Goal: Task Accomplishment & Management: Use online tool/utility

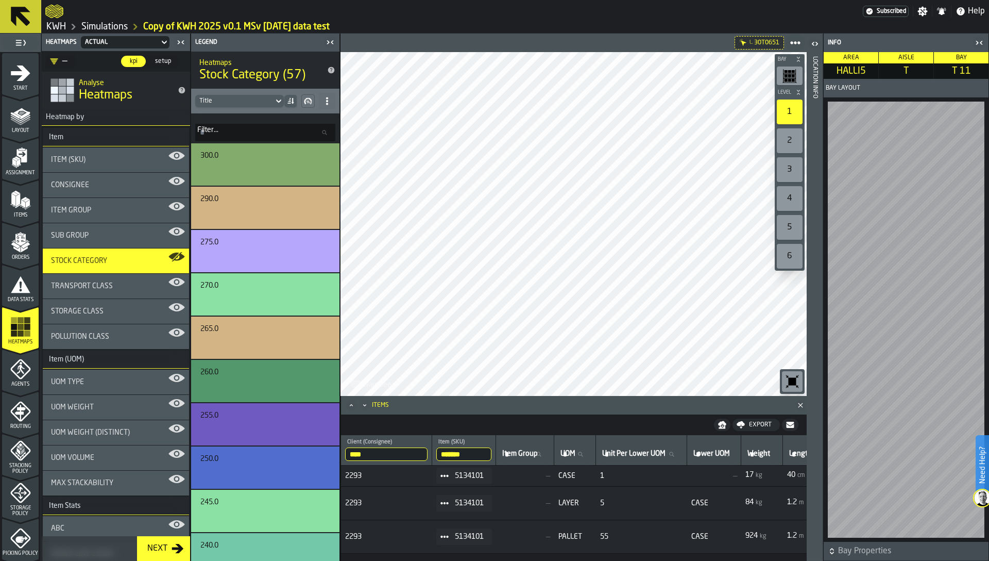
scroll to position [0, 446]
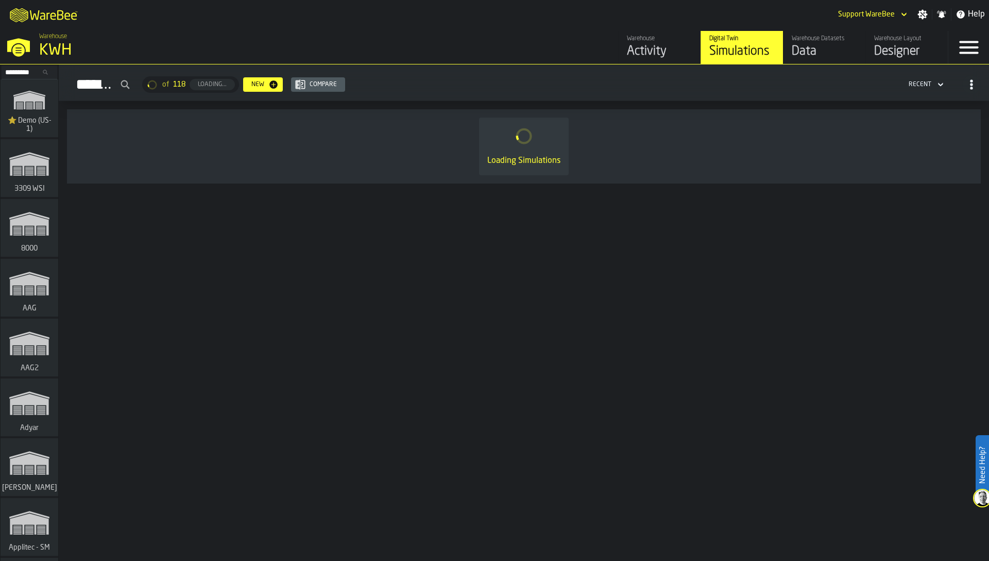
scroll to position [8295, 0]
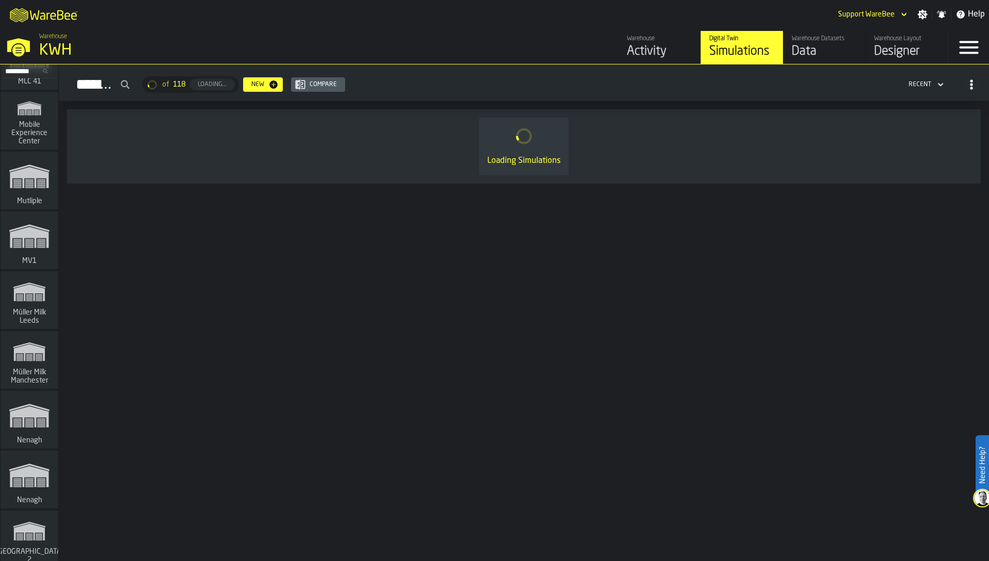
click at [32, 360] on polygon "link-to-/wh/i/b09612b5-e9f1-4a3a-b0a4-784729d61419/simulations" at bounding box center [29, 352] width 31 height 17
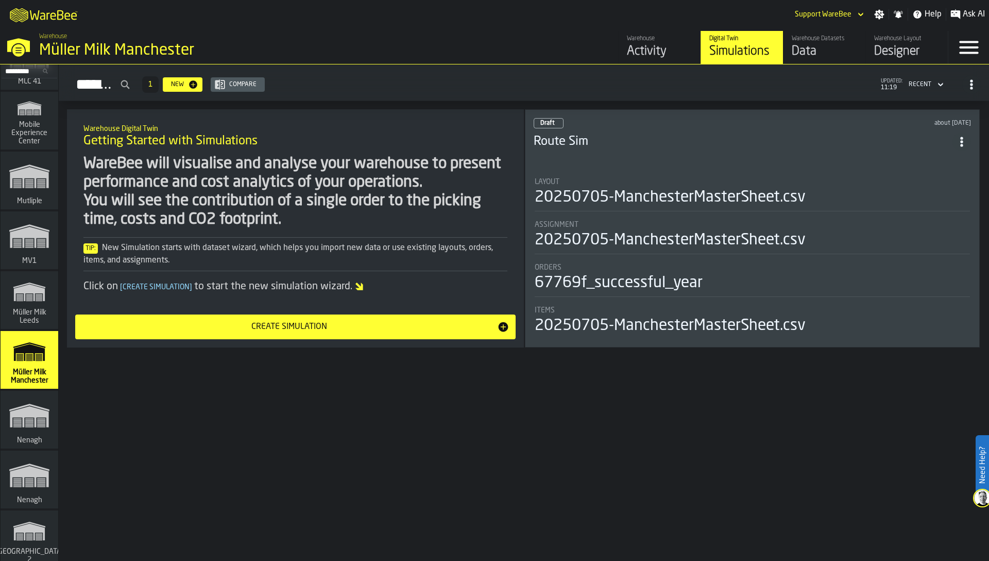
click at [812, 50] on div "Data" at bounding box center [824, 51] width 65 height 16
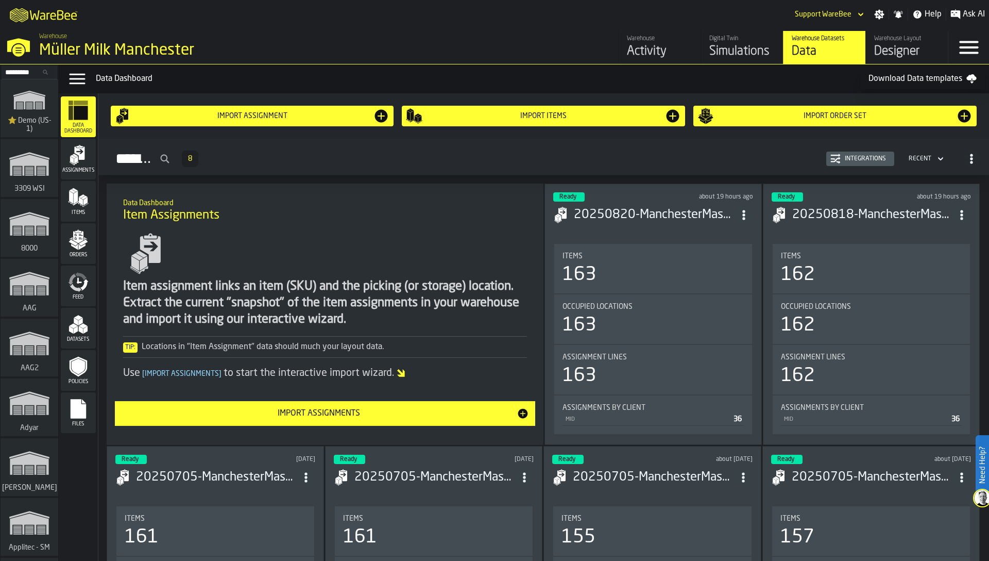
click at [77, 279] on icon "menu Feed" at bounding box center [79, 280] width 5 height 6
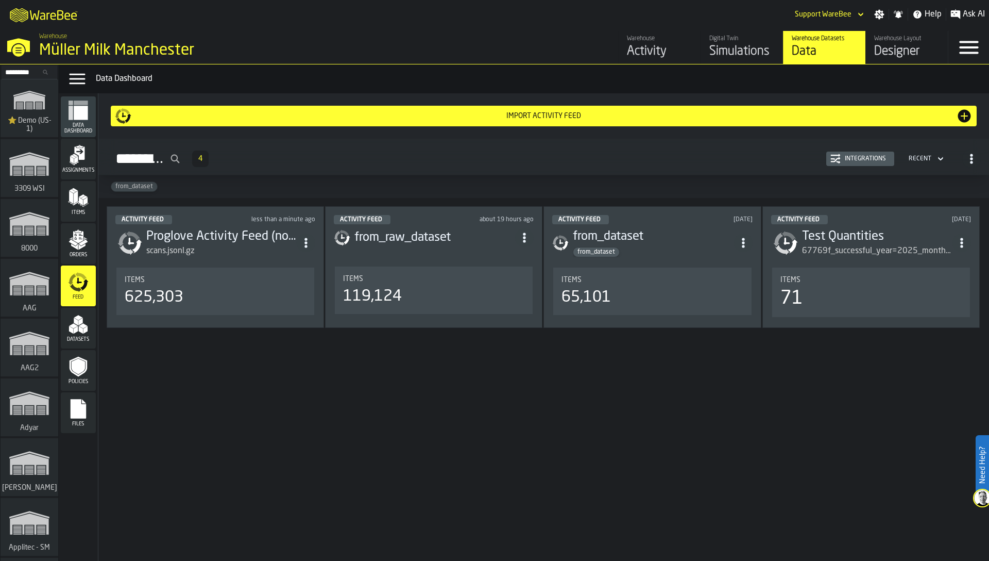
click at [861, 160] on div "Integrations" at bounding box center [865, 158] width 49 height 7
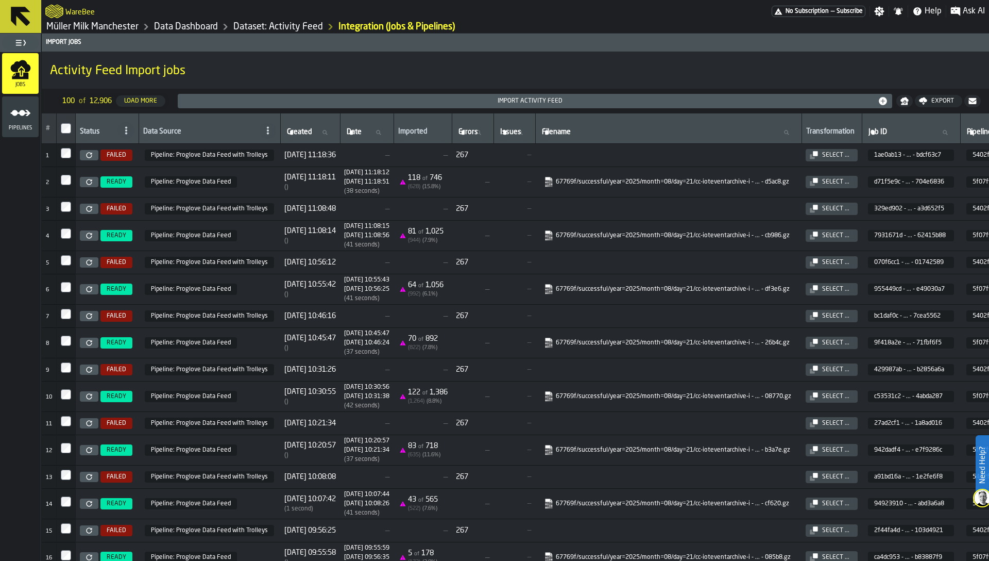
click at [263, 25] on link "Dataset: Activity Feed" at bounding box center [278, 26] width 90 height 11
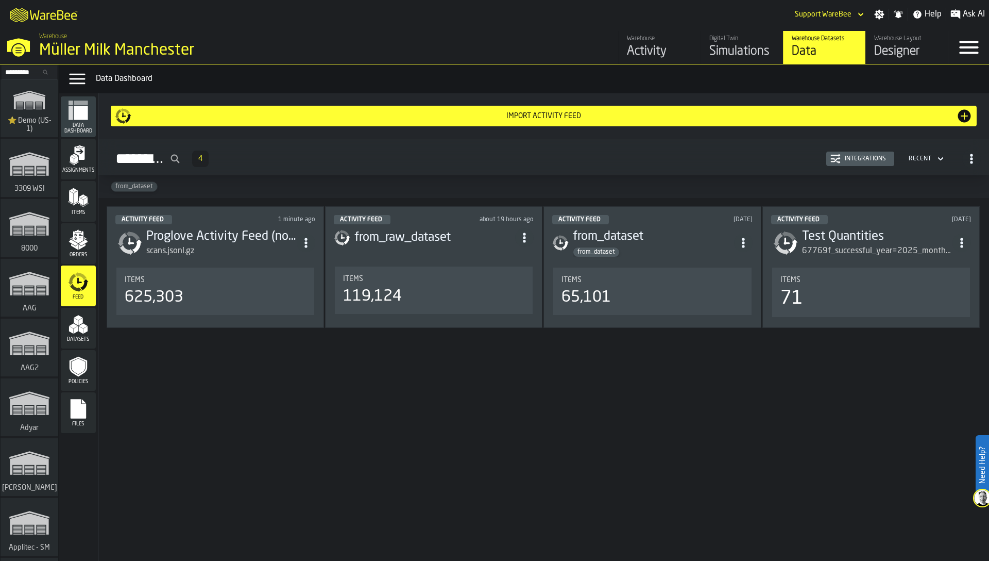
click at [394, 270] on div "Items 119,124" at bounding box center [434, 289] width 198 height 47
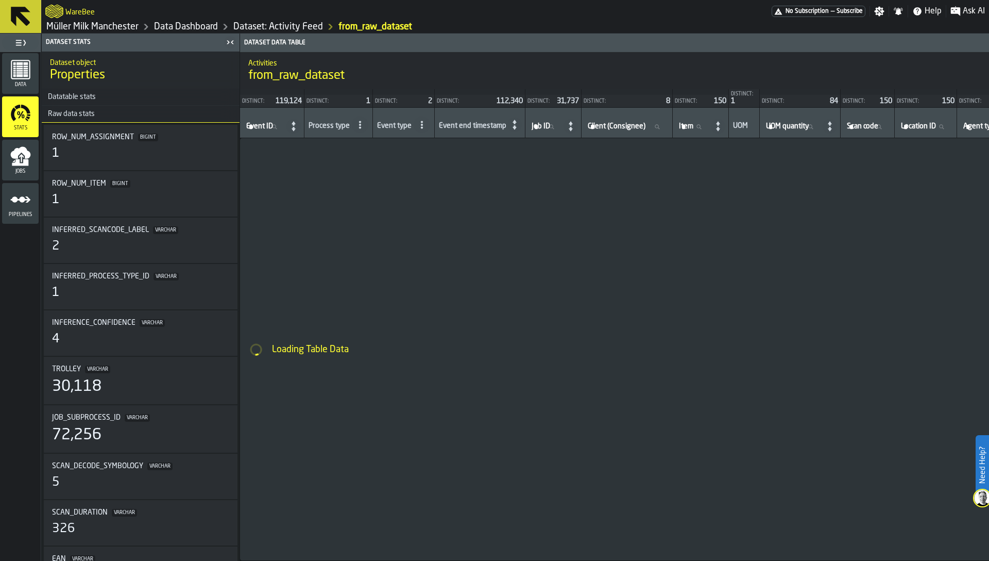
click at [24, 158] on icon "menu Jobs" at bounding box center [20, 152] width 20 height 12
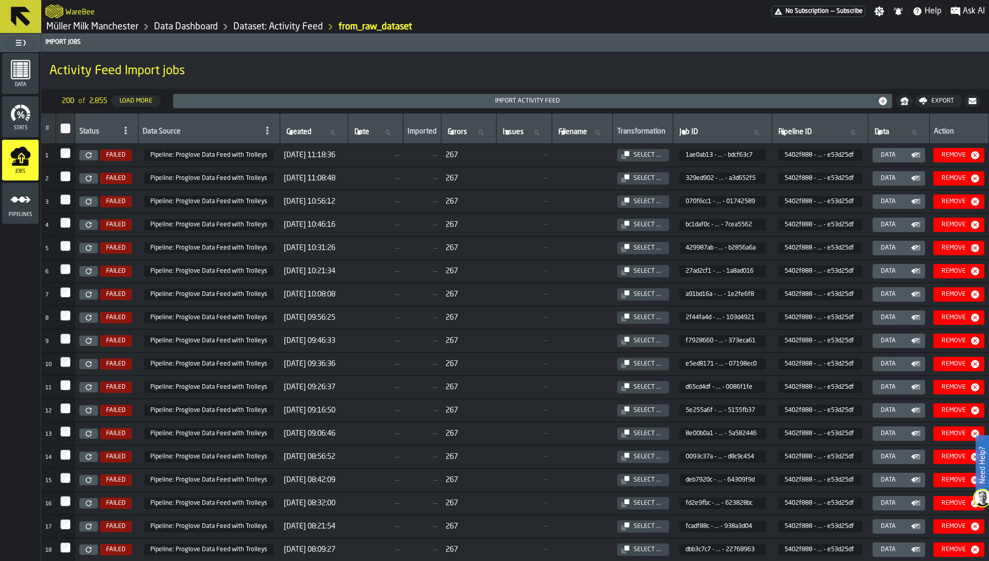
click at [92, 155] on icon at bounding box center [89, 155] width 6 height 6
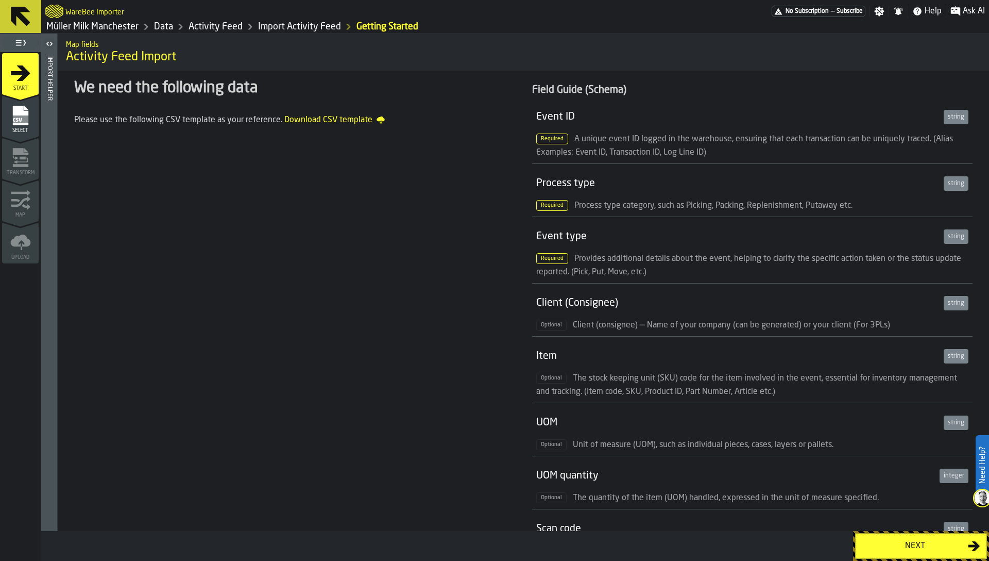
click at [24, 124] on icon "menu Select" at bounding box center [19, 116] width 15 height 20
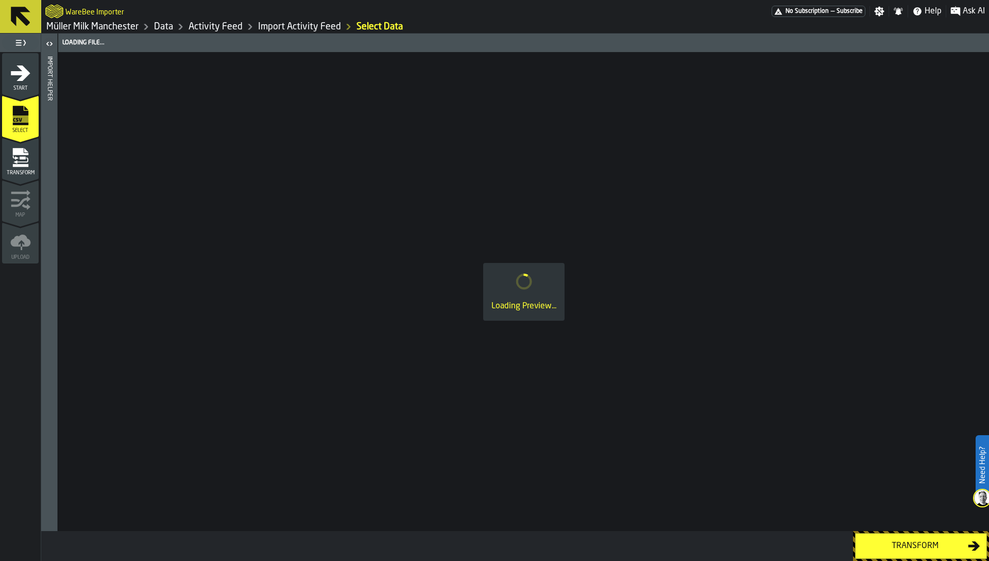
click at [17, 160] on icon "menu Transform" at bounding box center [20, 157] width 21 height 21
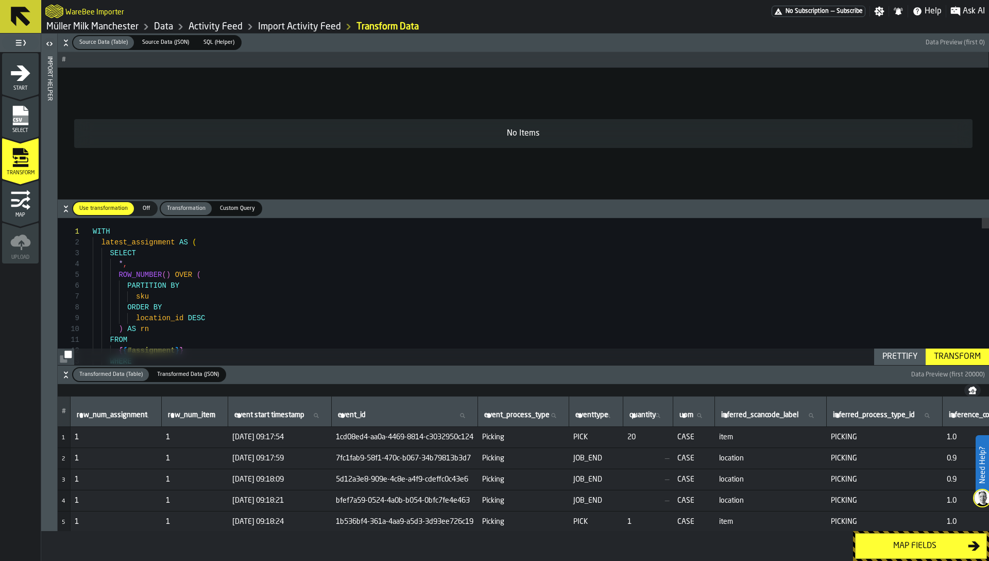
click at [15, 204] on icon "menu Map" at bounding box center [20, 200] width 21 height 21
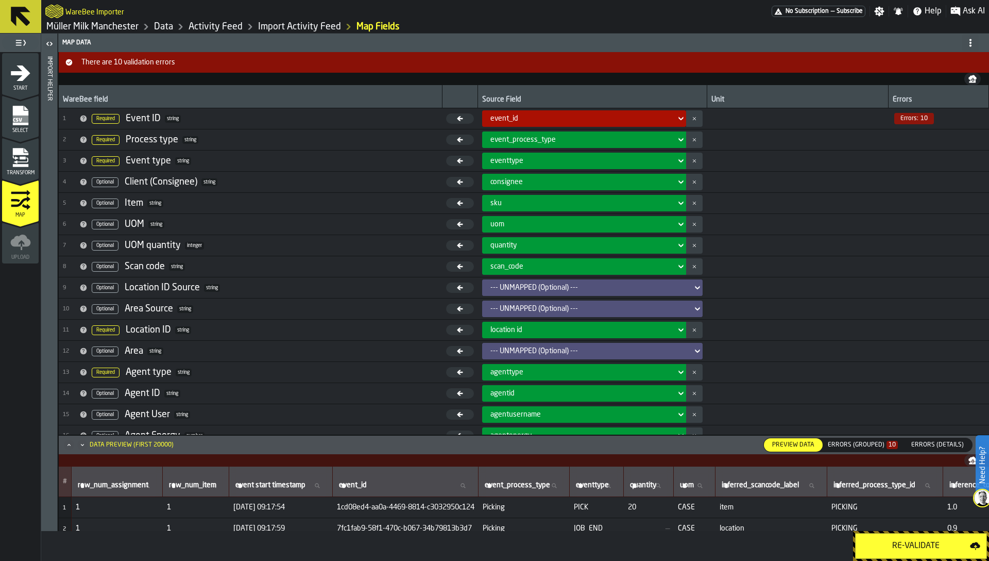
click at [873, 442] on div "Errors (Grouped) 10" at bounding box center [863, 444] width 70 height 7
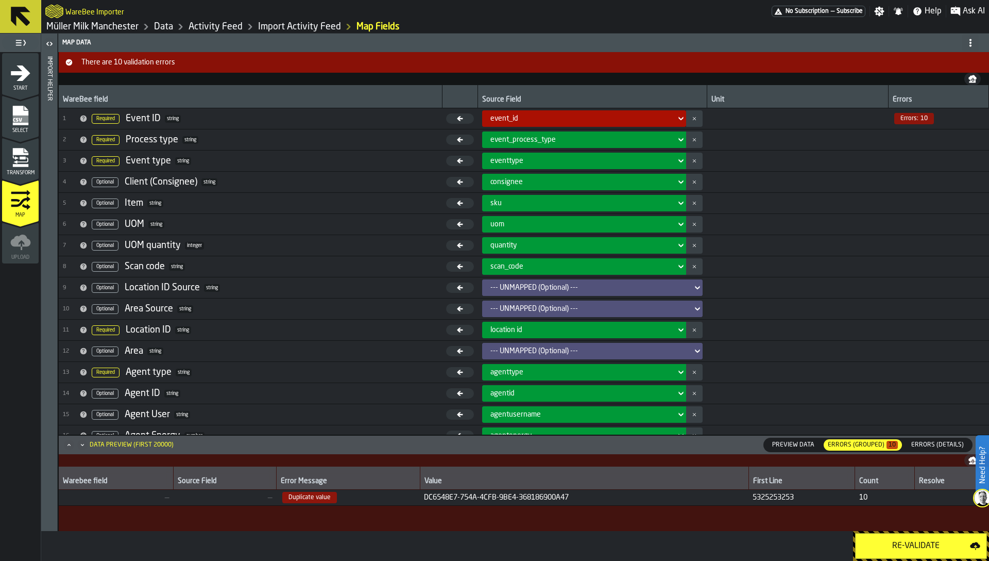
click at [504, 493] on span "DC6548E7-754A-4CFB-9BE4-368186900A47" at bounding box center [584, 497] width 320 height 8
click at [408, 156] on span "3 Required Event type string" at bounding box center [250, 160] width 375 height 15
click at [316, 26] on link "Import Activity Feed" at bounding box center [299, 26] width 83 height 11
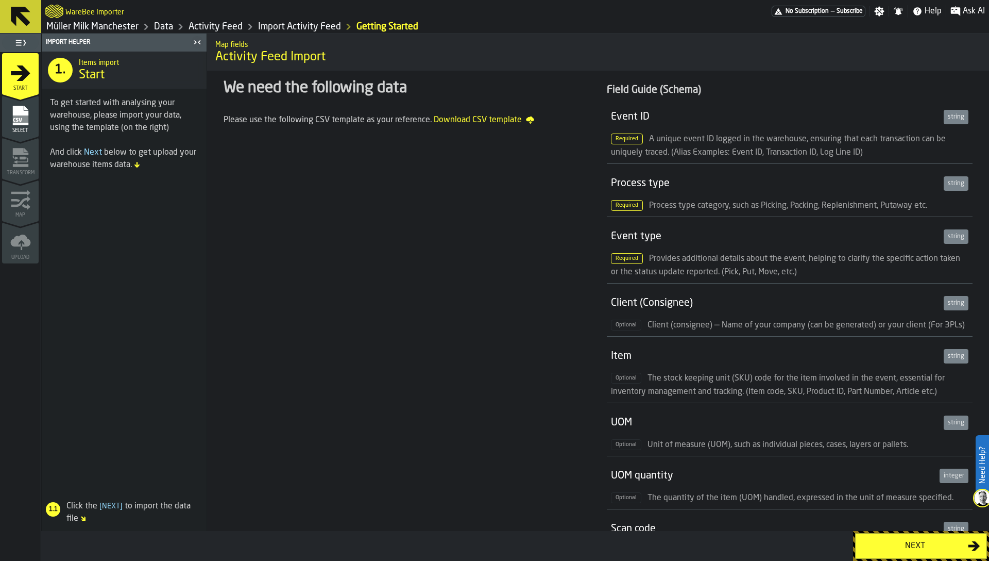
click at [13, 114] on icon "menu Select" at bounding box center [19, 116] width 15 height 20
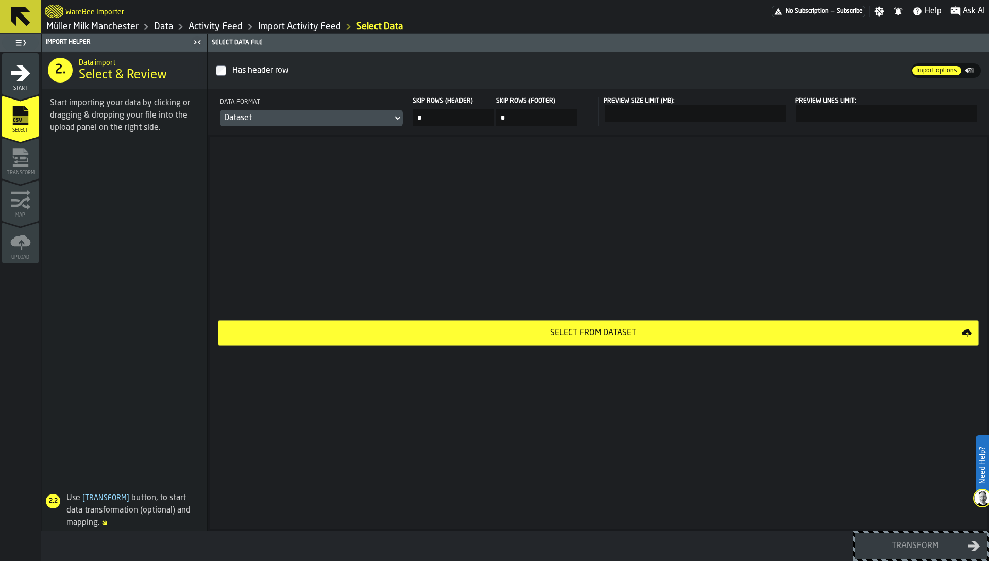
click at [298, 28] on link "Import Activity Feed" at bounding box center [299, 26] width 83 height 11
click at [219, 26] on link "Activity Feed" at bounding box center [216, 26] width 54 height 11
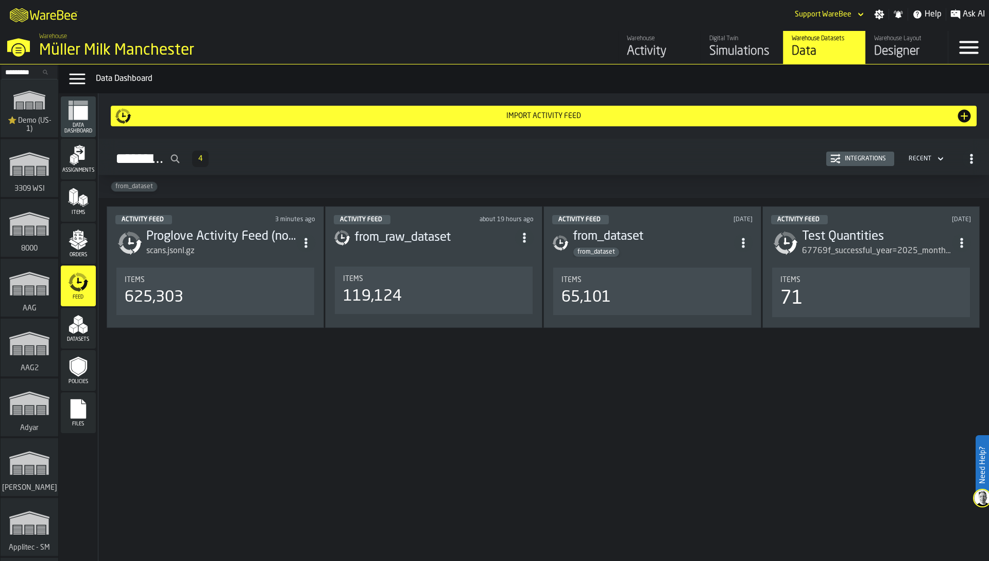
click at [862, 160] on div "Integrations" at bounding box center [865, 158] width 49 height 7
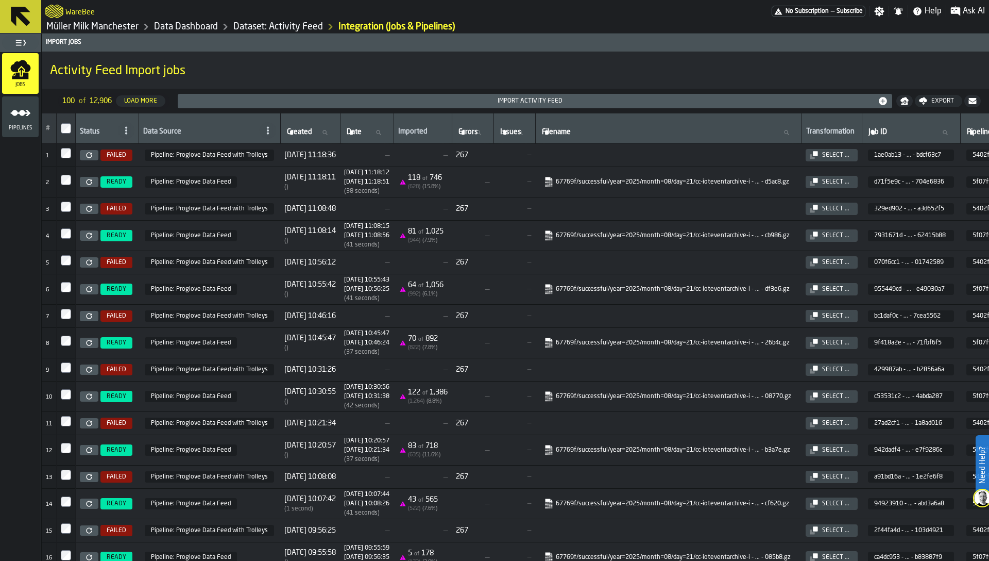
click at [86, 155] on link at bounding box center [89, 155] width 19 height 10
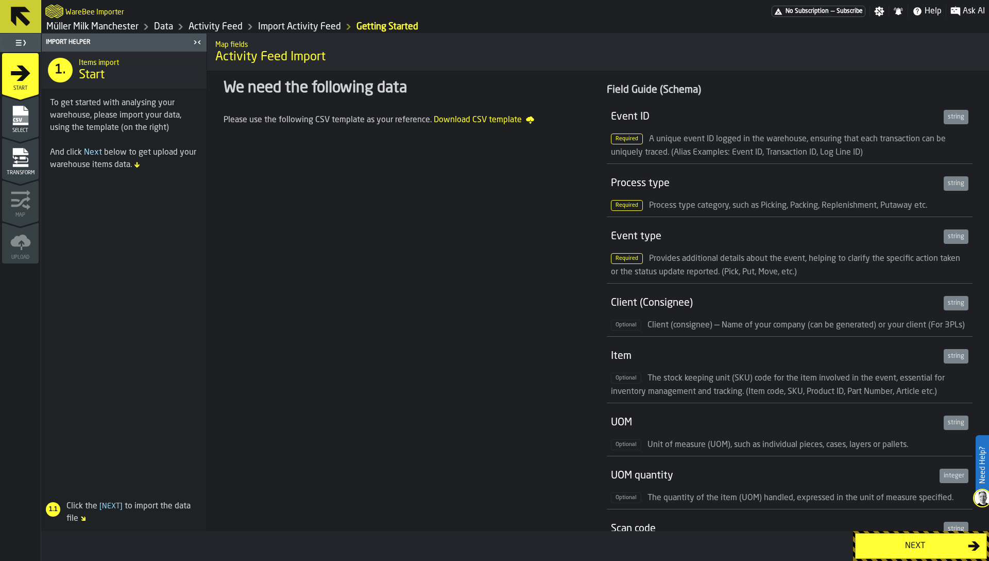
click at [19, 125] on icon "menu Select" at bounding box center [20, 115] width 21 height 21
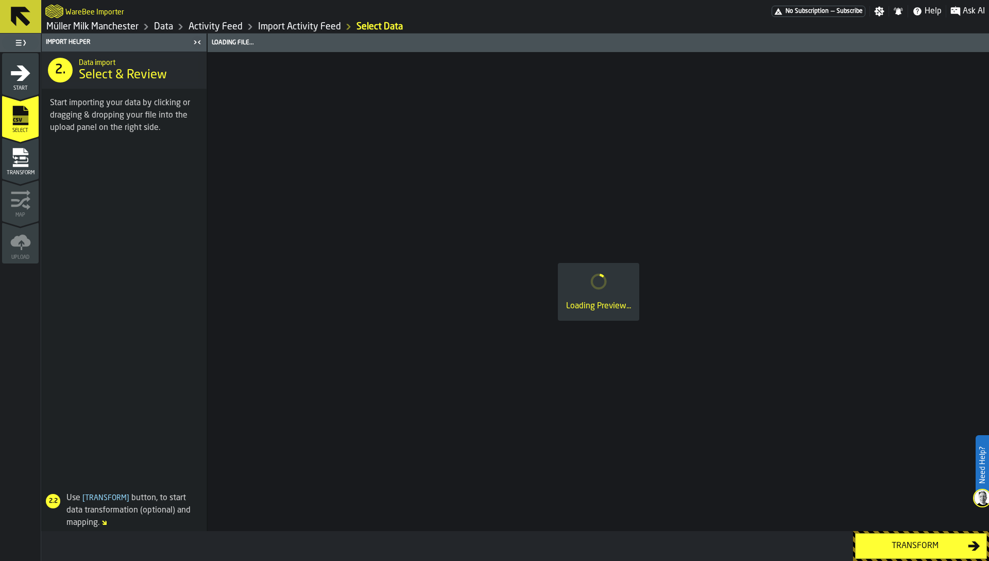
click at [11, 173] on span "Transform" at bounding box center [20, 173] width 37 height 6
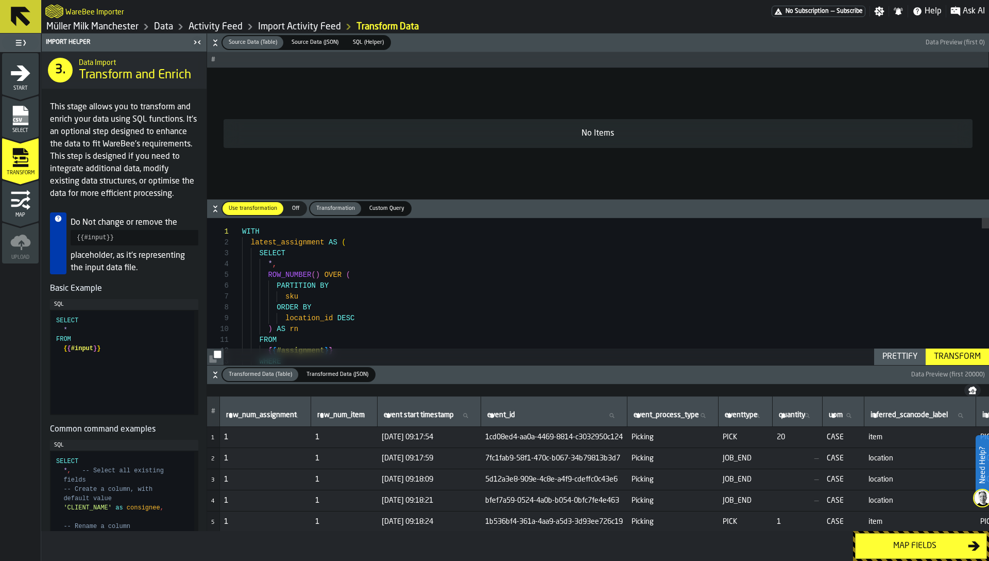
click at [21, 211] on div "Map" at bounding box center [20, 204] width 37 height 28
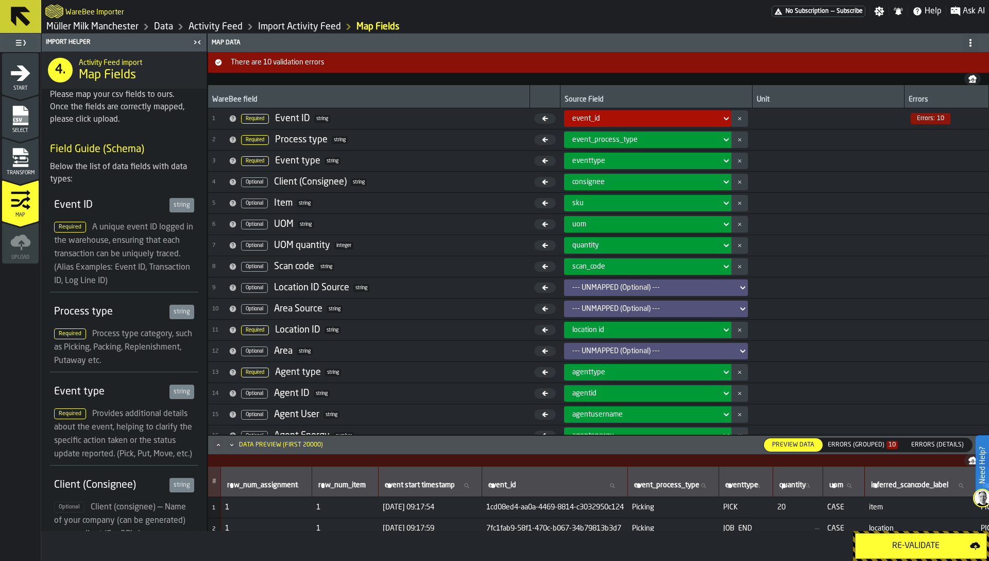
click at [884, 439] on div "Errors (Grouped) 10" at bounding box center [863, 444] width 78 height 11
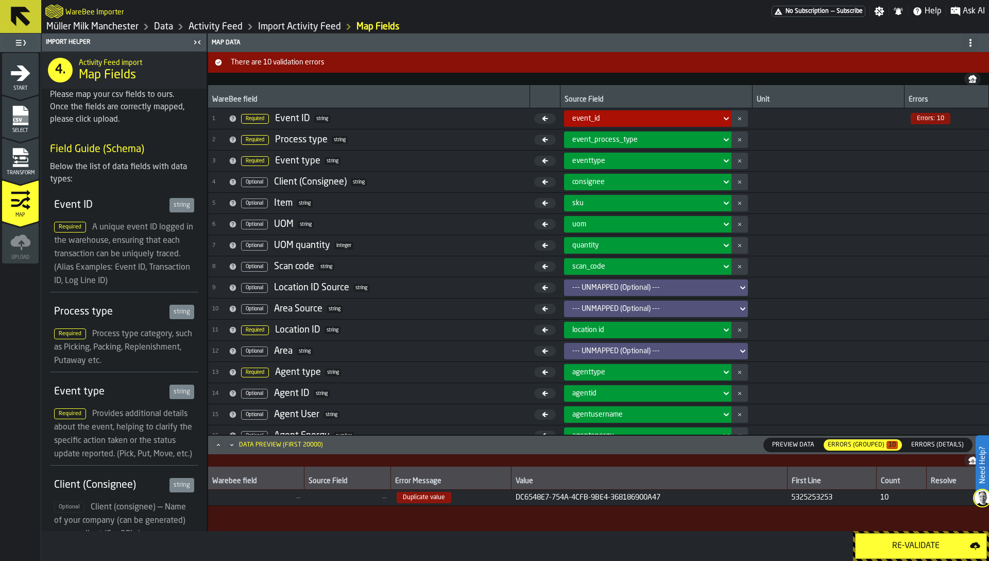
click at [925, 443] on span "Errors (Details)" at bounding box center [937, 444] width 61 height 9
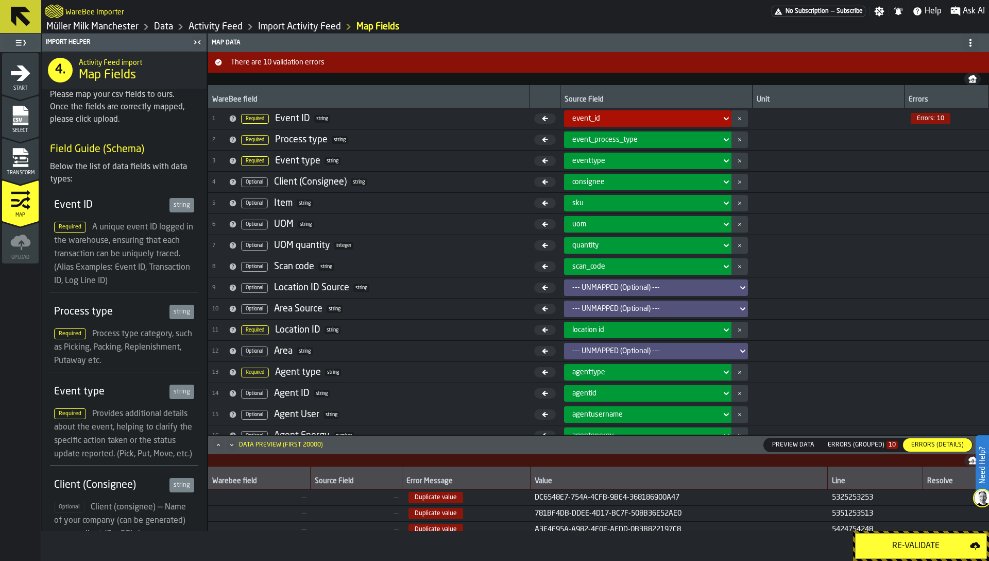
click at [217, 444] on icon "Maximize" at bounding box center [218, 444] width 10 height 10
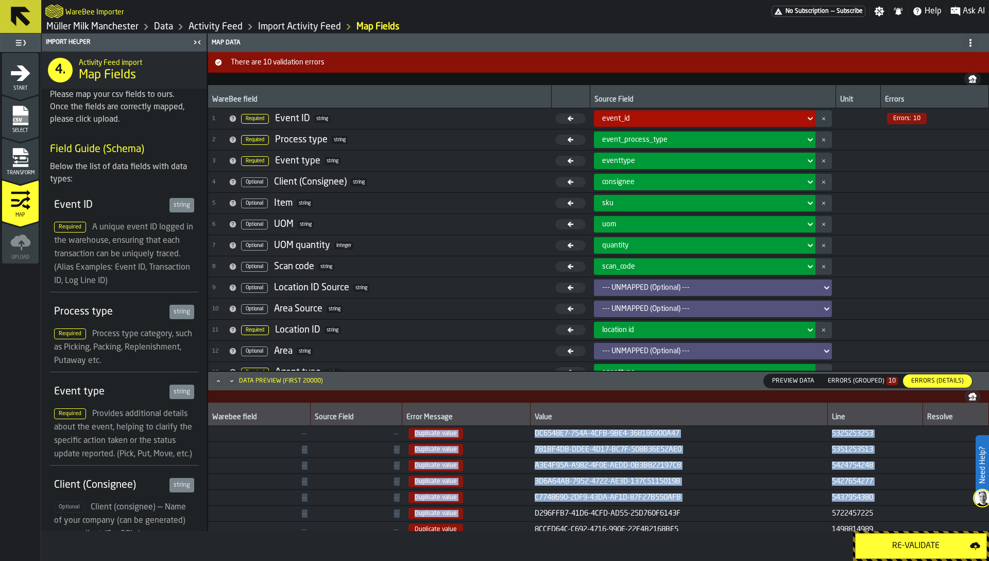
scroll to position [55, 0]
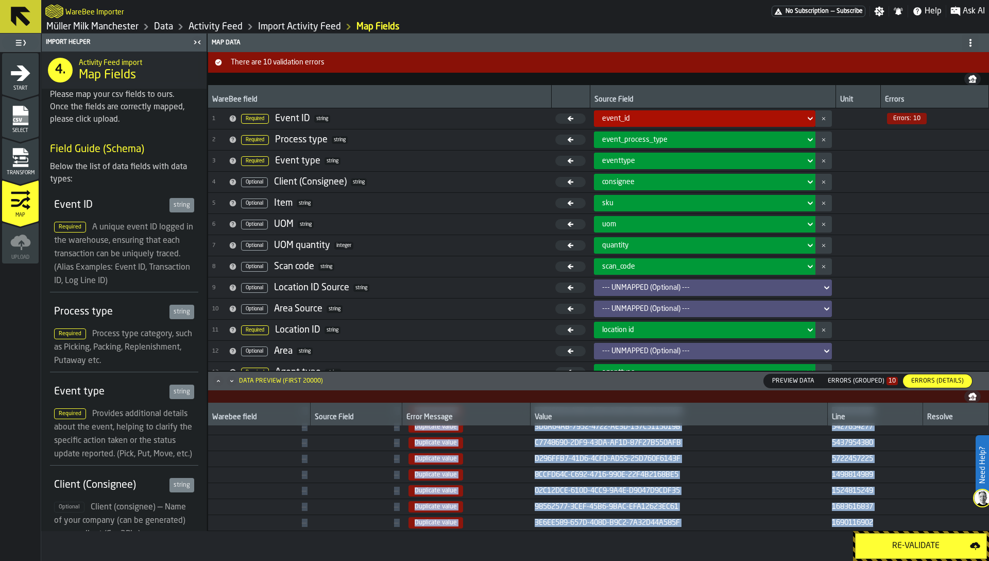
drag, startPoint x: 404, startPoint y: 433, endPoint x: 647, endPoint y: 534, distance: 262.4
click at [647, 534] on div "Import Helper 4. Activity Feed import Map Fields Please map your csv fields to …" at bounding box center [515, 296] width 948 height 527
copy tbody "Duplicate value DC6548E7-754A-4CFB-9BE4-368186900A47 53252 53253 — — Duplicate …"
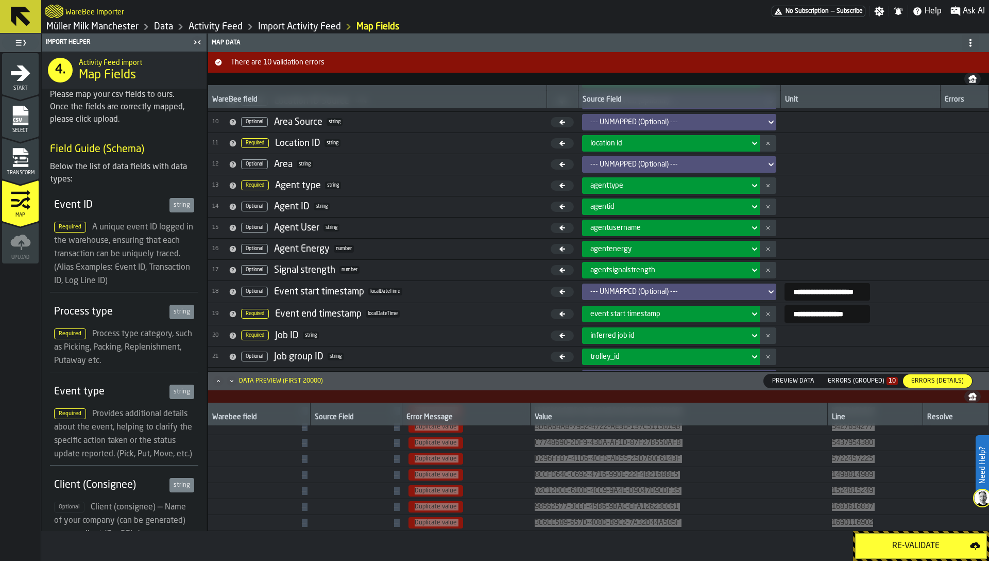
scroll to position [205, 0]
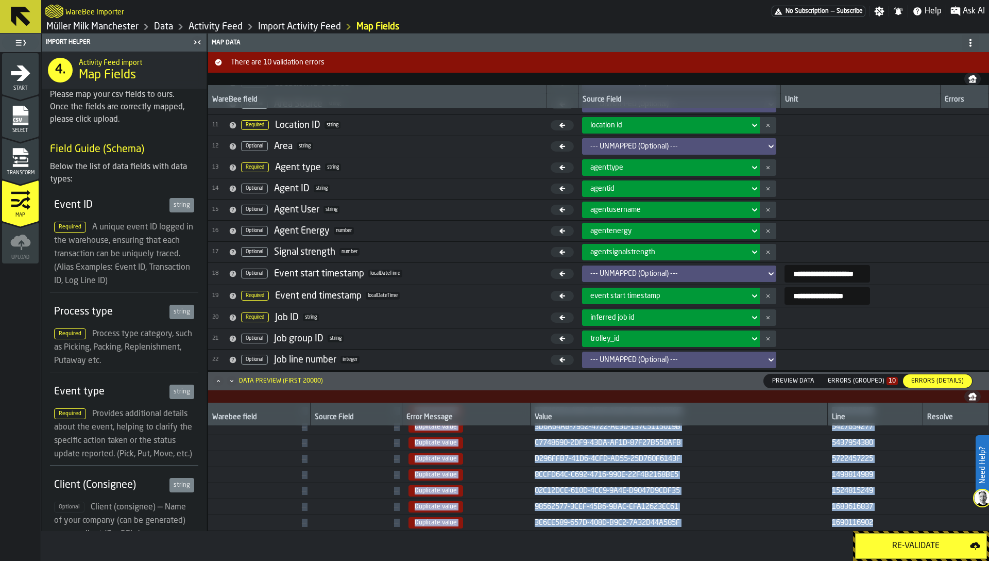
click at [749, 453] on td "D296FFB7-41D6-4CFD-AD55-25D760F6143F" at bounding box center [679, 459] width 297 height 16
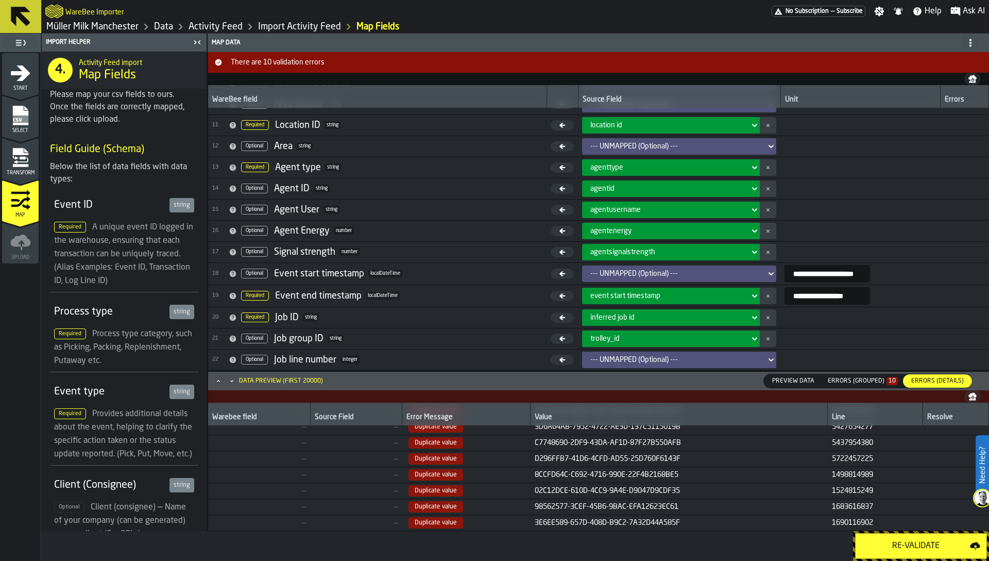
click at [16, 166] on icon "menu Transform" at bounding box center [19, 165] width 15 height 3
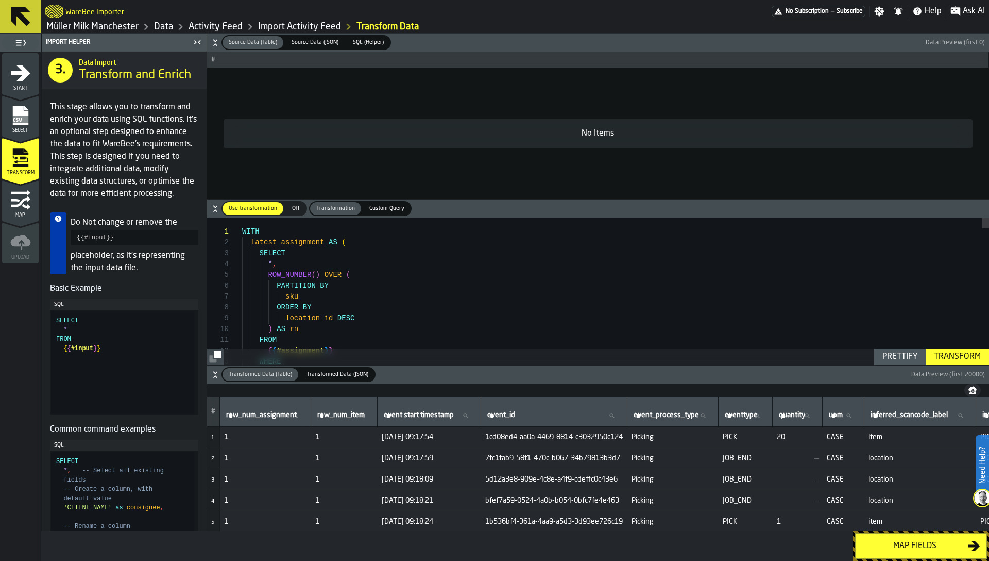
click at [213, 48] on h6 "Source Data (Table) Source Data (Table) Source Data (JSON) Source Data (JSON) S…" at bounding box center [598, 42] width 778 height 15
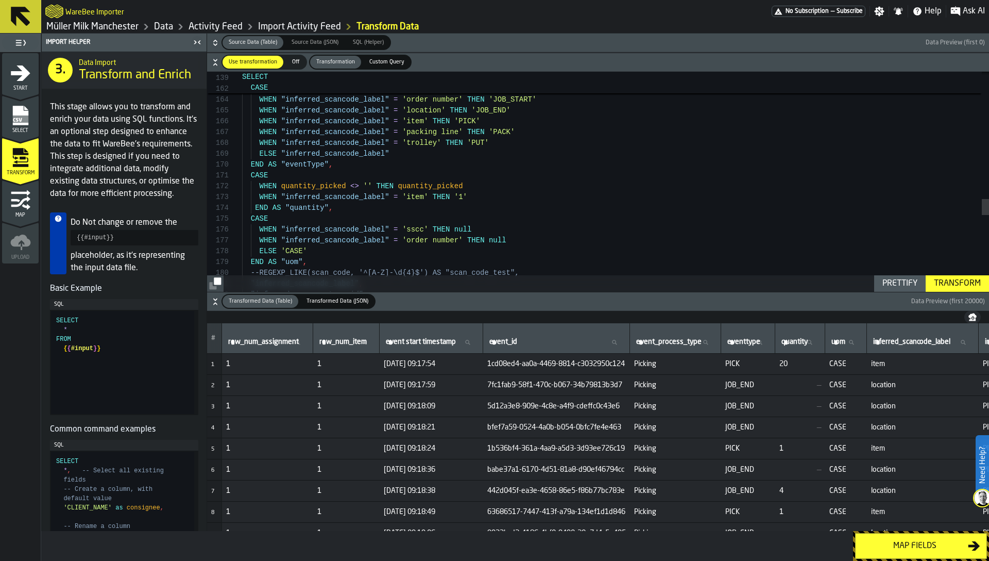
scroll to position [87, 0]
type textarea "**********"
type textarea "*"
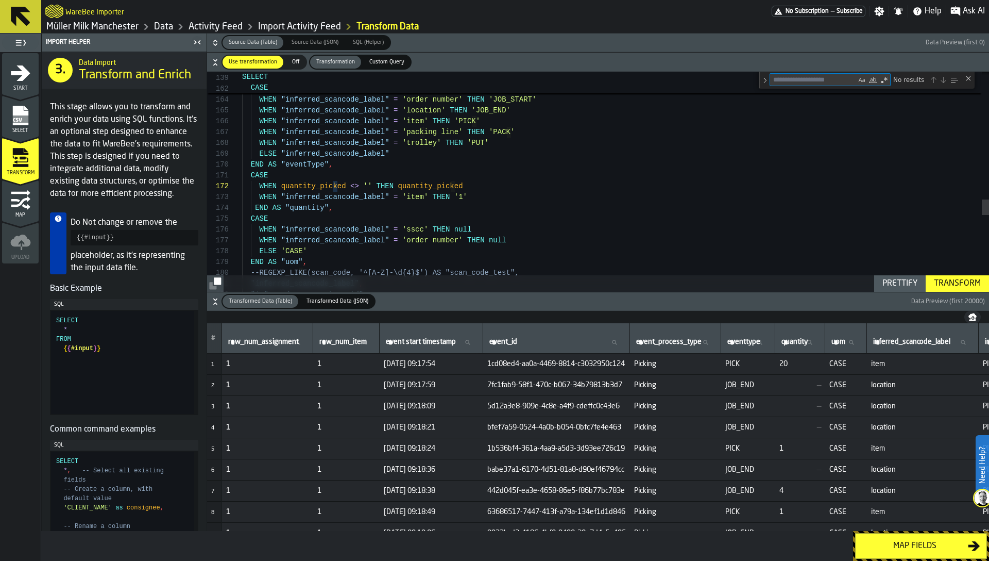
type textarea "**********"
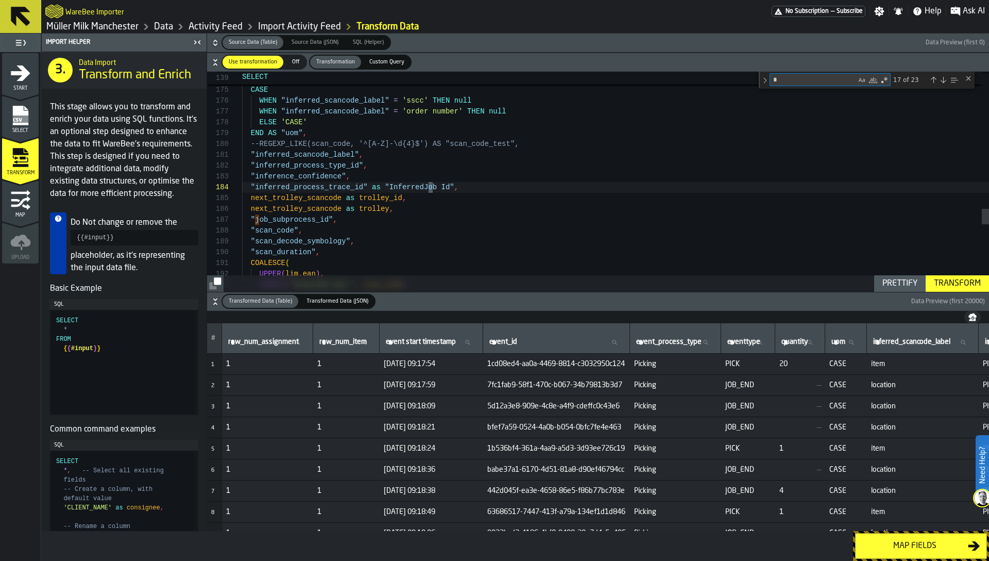
type textarea "**"
type textarea "**********"
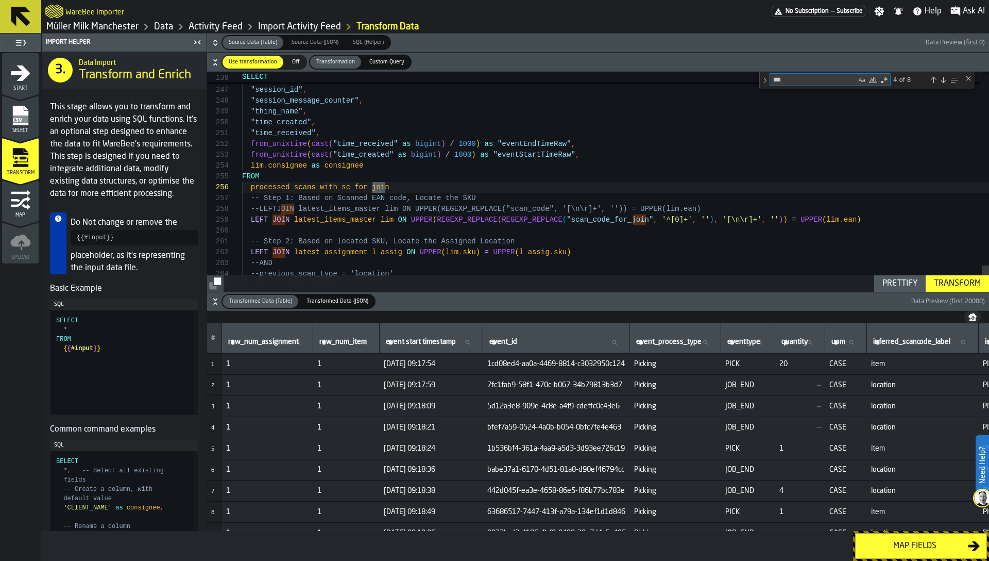
type textarea "****"
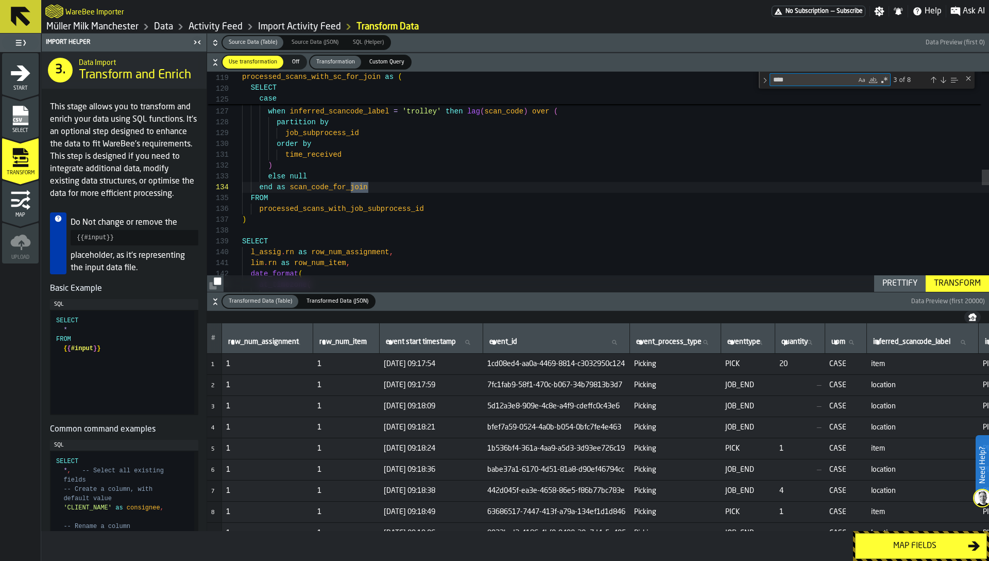
type textarea "**********"
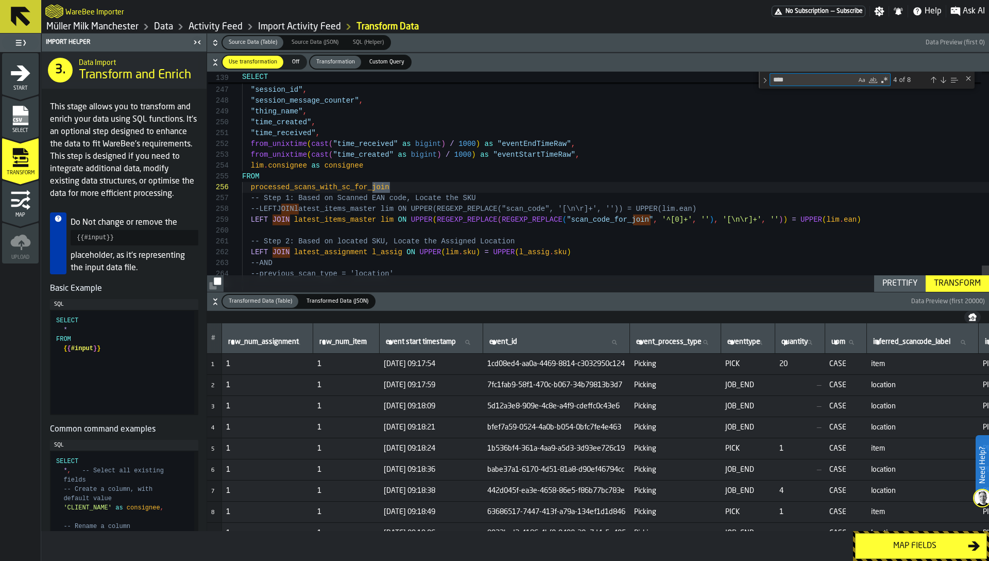
type textarea "****"
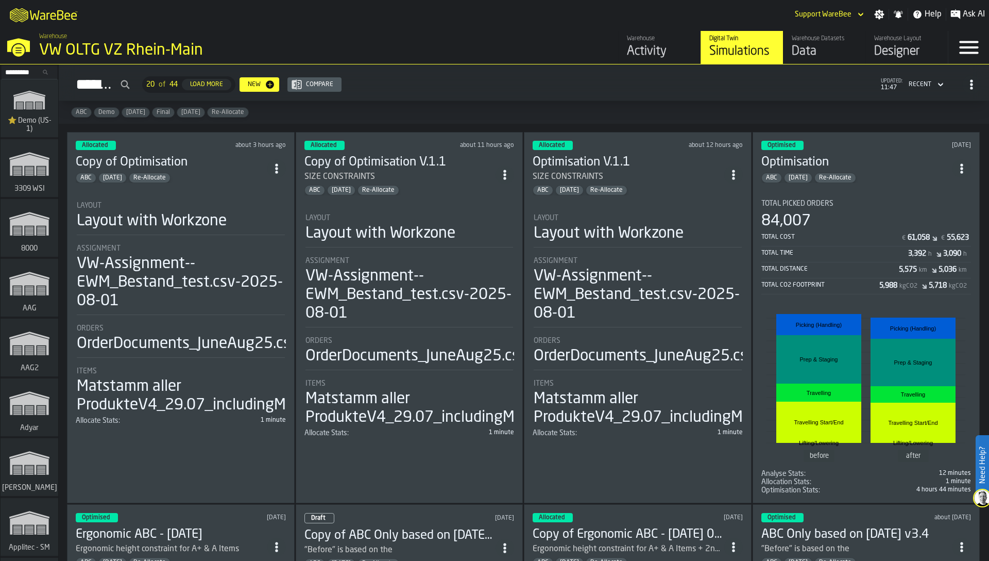
click at [336, 234] on div "Layout with Workzone" at bounding box center [381, 233] width 150 height 19
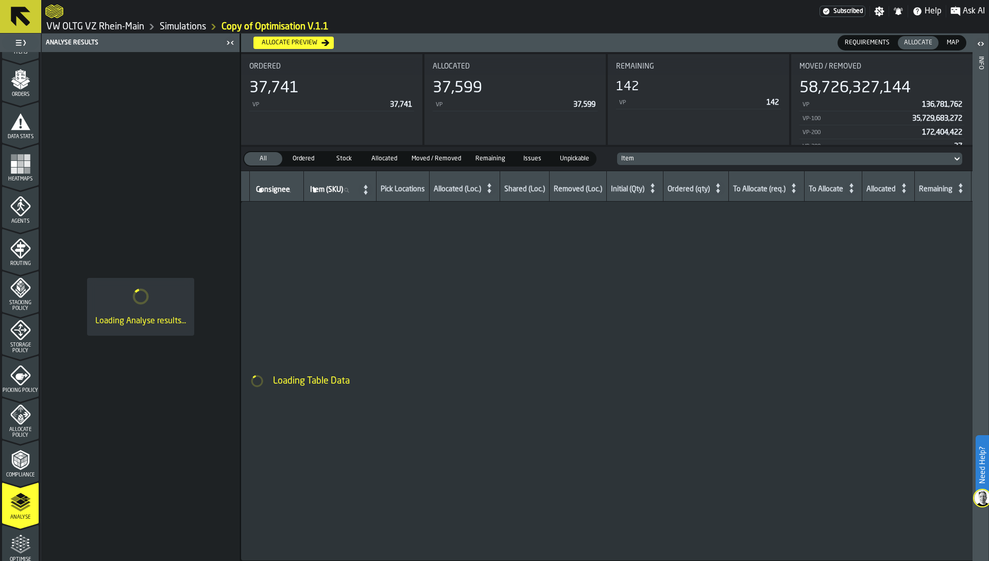
scroll to position [212, 0]
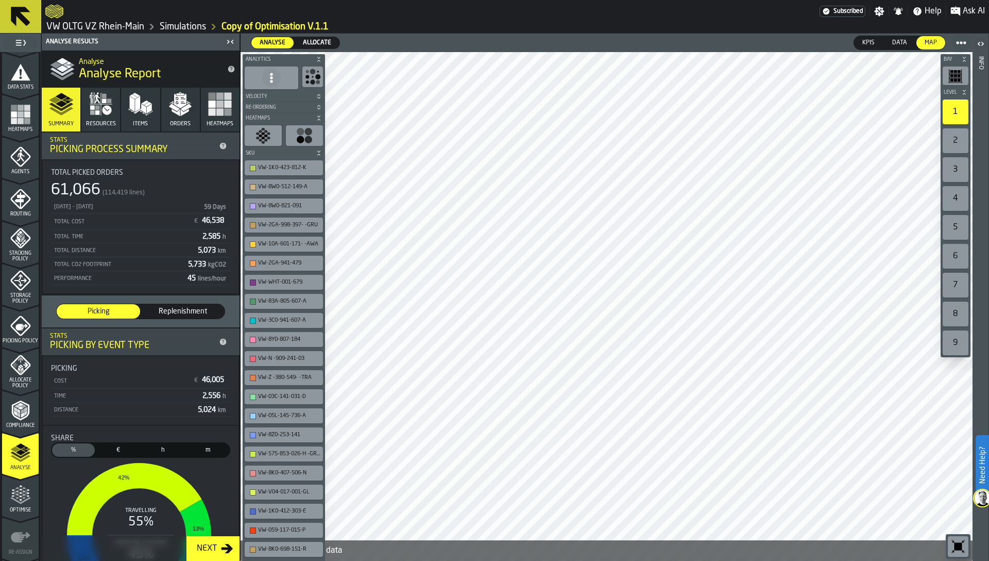
click at [22, 370] on icon "menu Allocate Policy" at bounding box center [20, 365] width 20 height 20
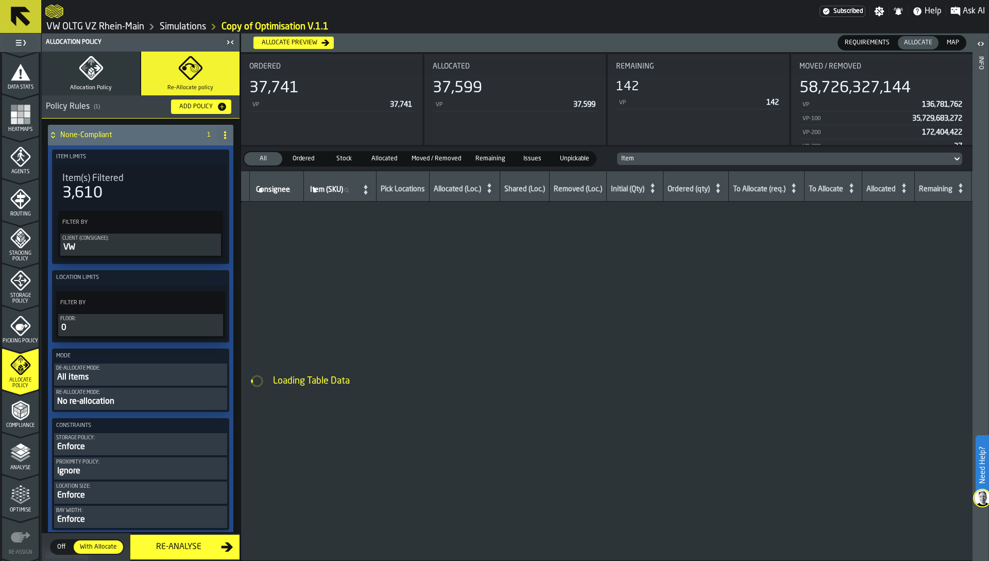
click at [160, 543] on div "Re-Analyse" at bounding box center [179, 546] width 84 height 12
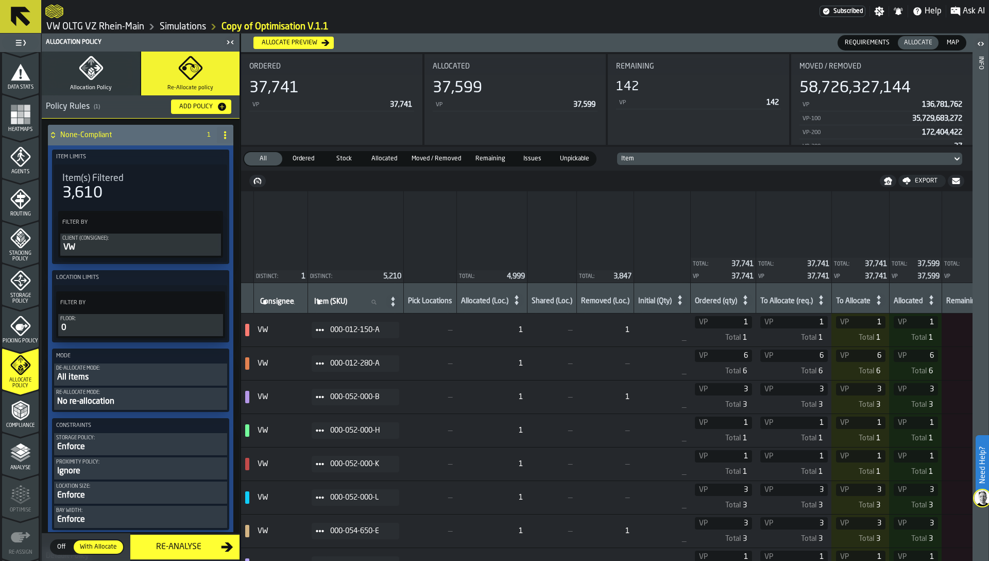
click at [10, 455] on icon "menu Analyse" at bounding box center [20, 452] width 21 height 21
